Goal: Transaction & Acquisition: Purchase product/service

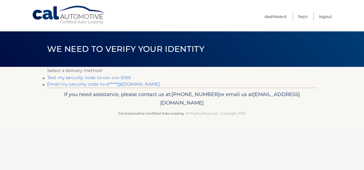
click at [91, 78] on link "Text my security code to xxx-xxx-5169" at bounding box center [89, 77] width 84 height 5
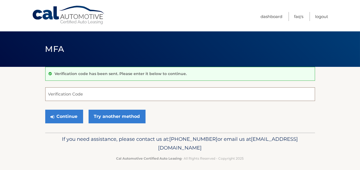
click at [80, 92] on input "Verification Code" at bounding box center [180, 94] width 270 height 14
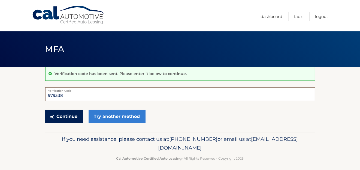
type input "979338"
click at [70, 113] on button "Continue" at bounding box center [64, 116] width 38 height 14
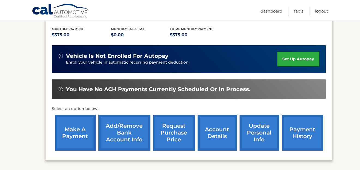
scroll to position [120, 0]
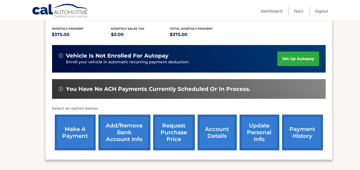
click at [74, 123] on link "make a payment" at bounding box center [75, 132] width 41 height 36
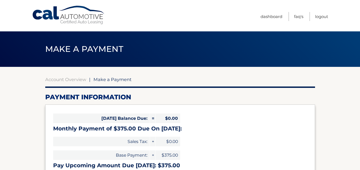
select select "MjU5MDZkMzgtNTUxYS00Y2Y2LTlmNDAtMjczYzA2N2Q3Nzky"
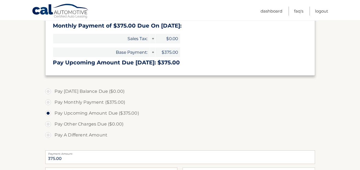
scroll to position [103, 0]
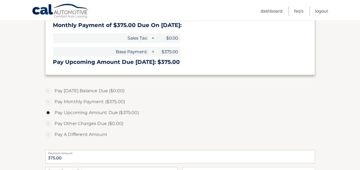
click at [50, 103] on label "Pay Monthly Payment ($375.00)" at bounding box center [180, 101] width 270 height 11
click at [50, 103] on input "Pay Monthly Payment ($375.00)" at bounding box center [49, 100] width 5 height 9
radio input "true"
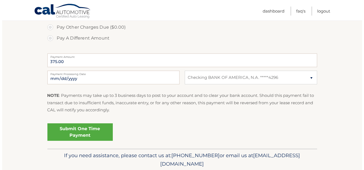
scroll to position [199, 0]
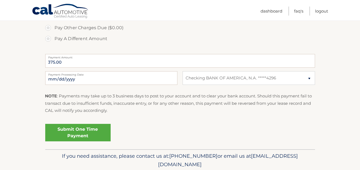
click at [89, 132] on link "Submit One Time Payment" at bounding box center [77, 132] width 65 height 17
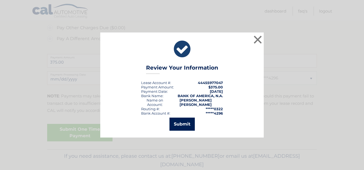
click at [187, 127] on button "Submit" at bounding box center [181, 123] width 25 height 13
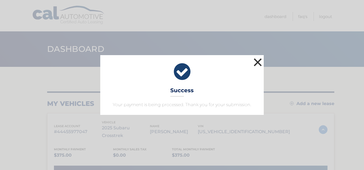
click at [255, 62] on button "×" at bounding box center [257, 62] width 11 height 11
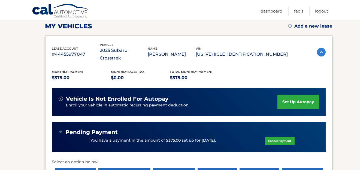
scroll to position [78, 0]
